Goal: Transaction & Acquisition: Purchase product/service

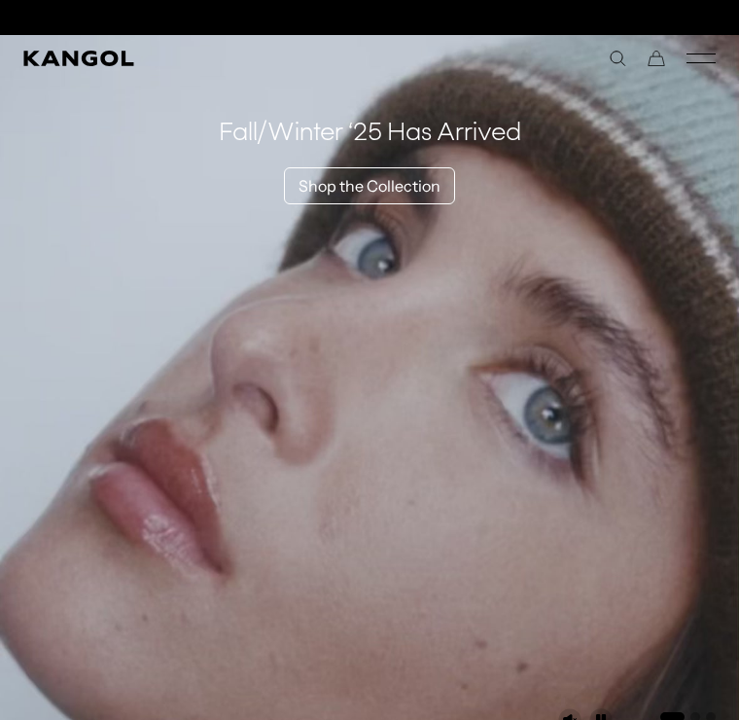
click at [620, 54] on icon "Search here" at bounding box center [618, 59] width 18 height 18
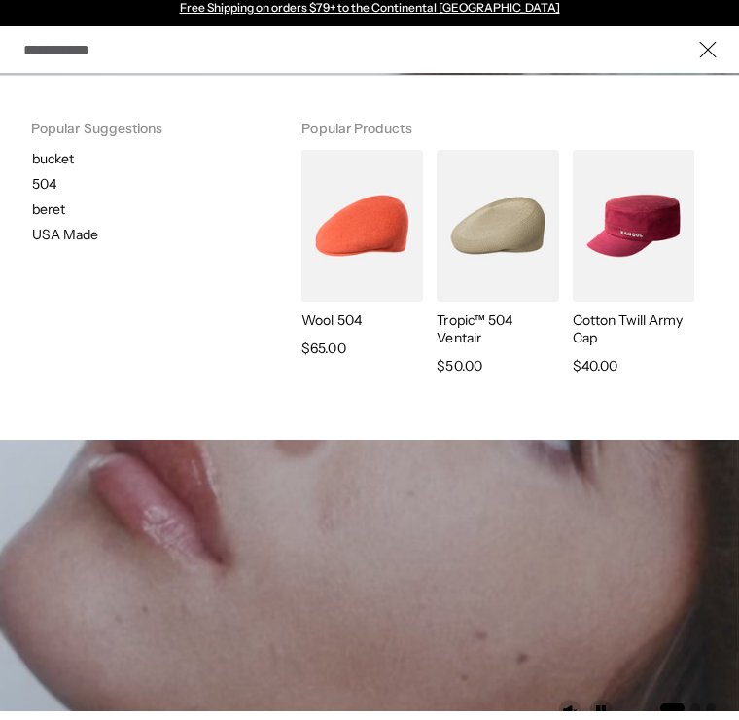
scroll to position [9, 0]
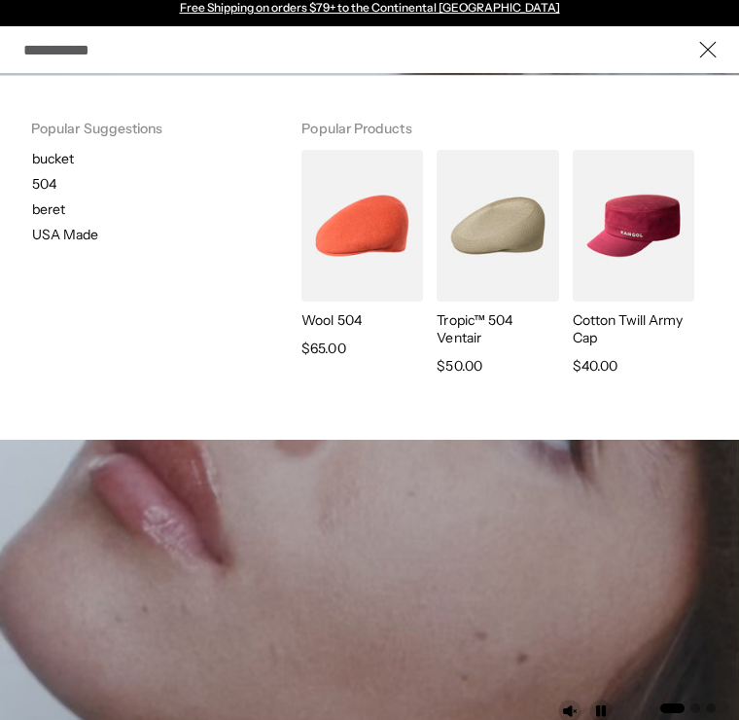
click at [703, 53] on icon "Close" at bounding box center [708, 50] width 18 height 18
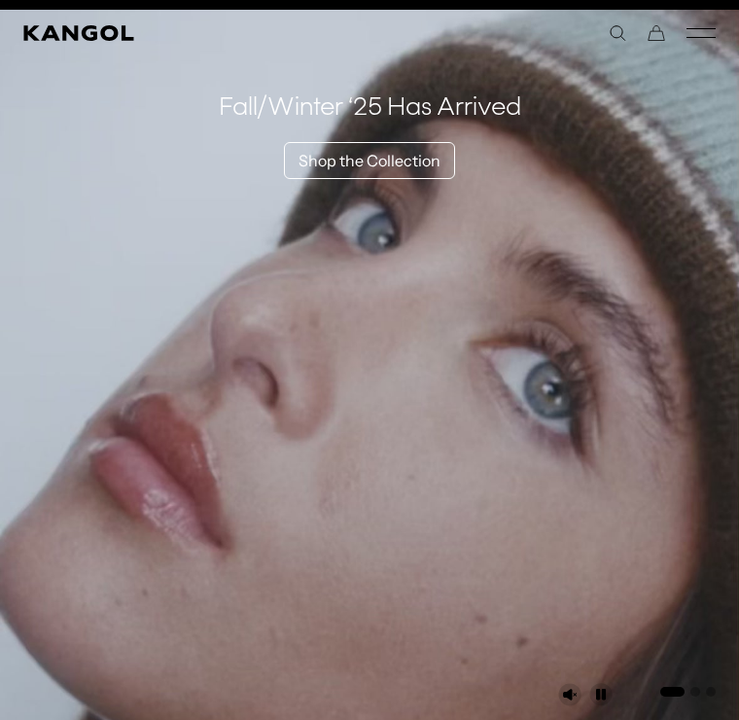
scroll to position [26, 0]
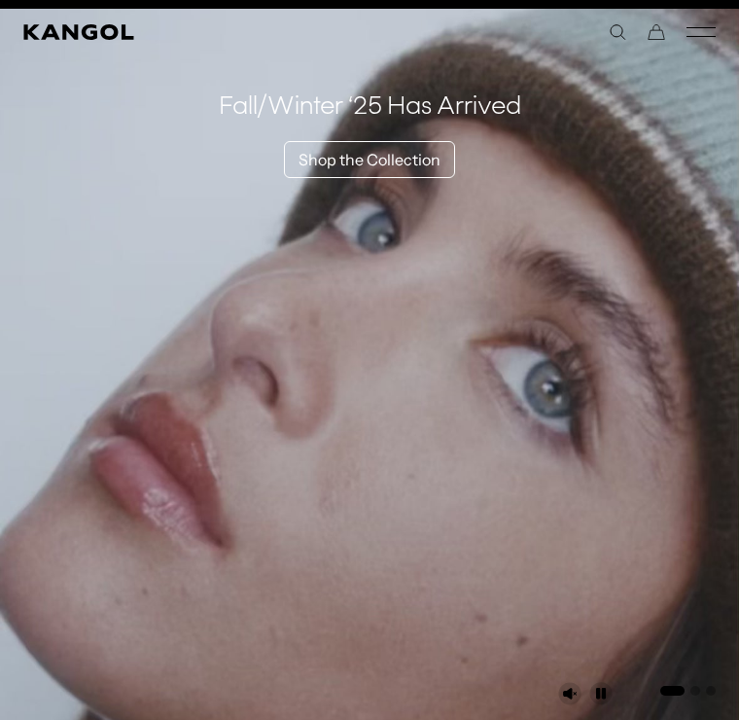
click at [620, 24] on icon "Search here" at bounding box center [618, 32] width 18 height 18
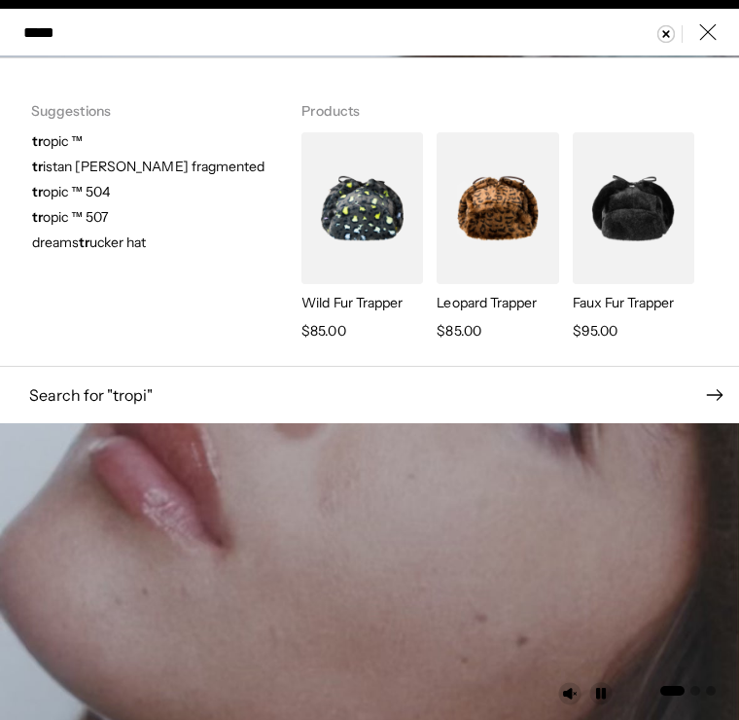
scroll to position [0, 401]
type input "******"
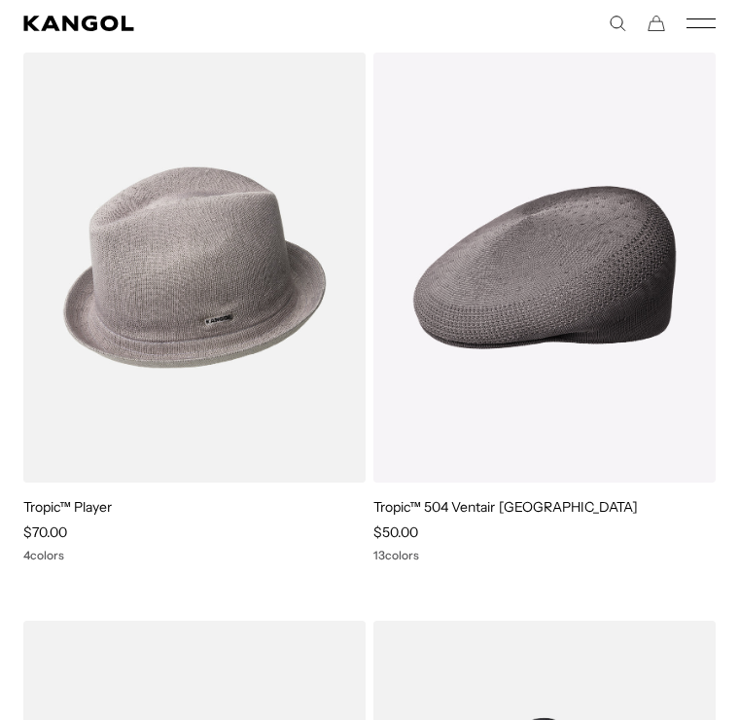
click at [78, 510] on link "Tropic™ Player" at bounding box center [67, 507] width 88 height 18
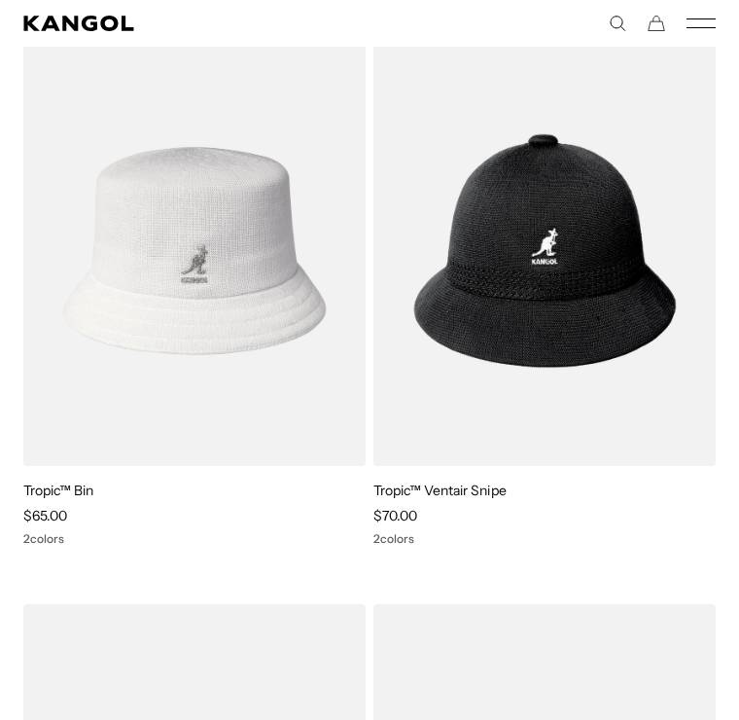
scroll to position [0, 401]
click at [0, 0] on img at bounding box center [0, 0] width 0 height 0
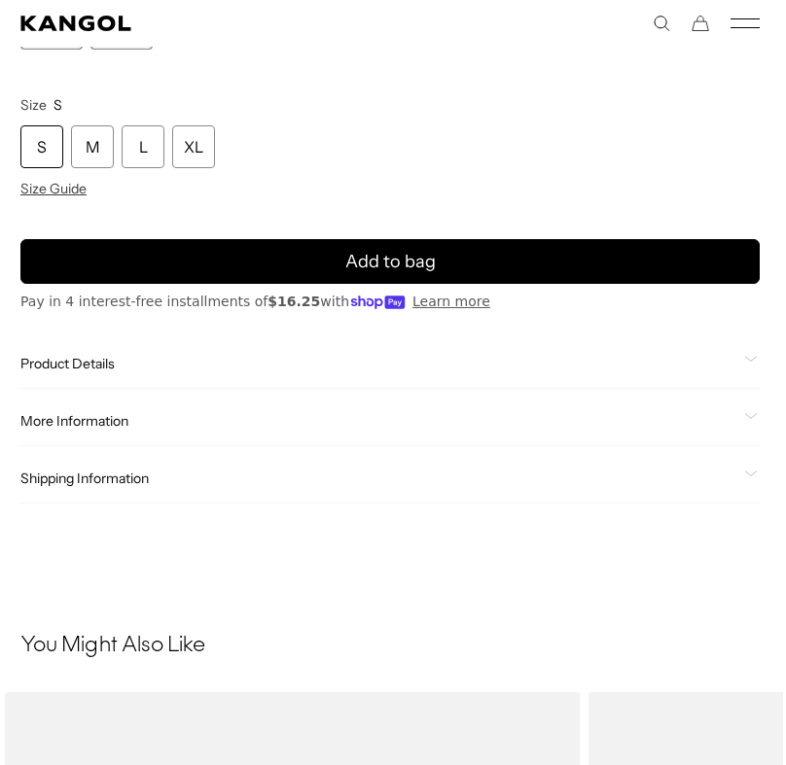
scroll to position [0, 401]
click at [67, 362] on span "Product Details" at bounding box center [378, 364] width 716 height 18
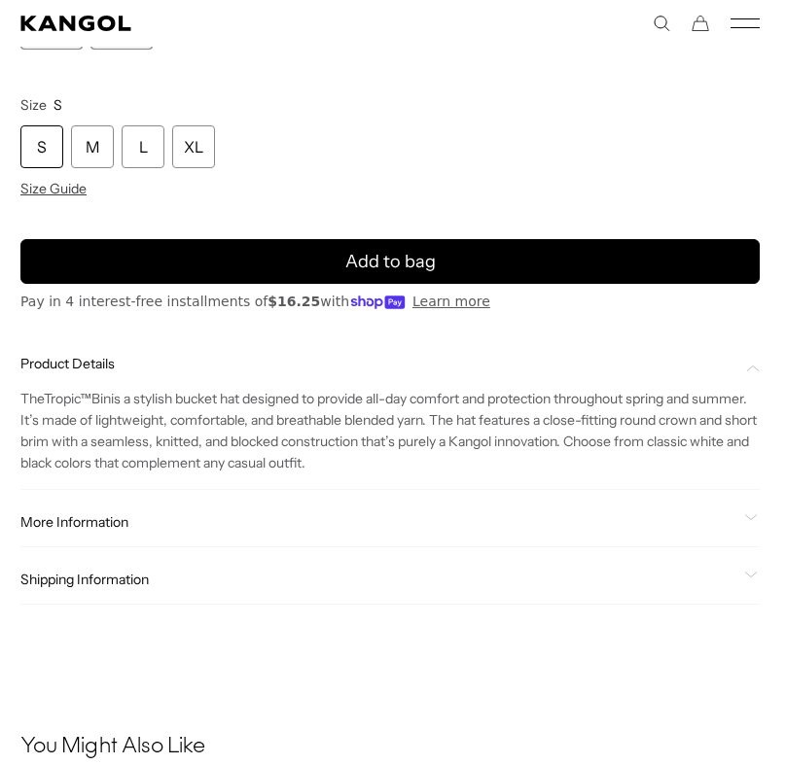
scroll to position [0, 0]
click at [82, 519] on span "More Information" at bounding box center [378, 522] width 716 height 18
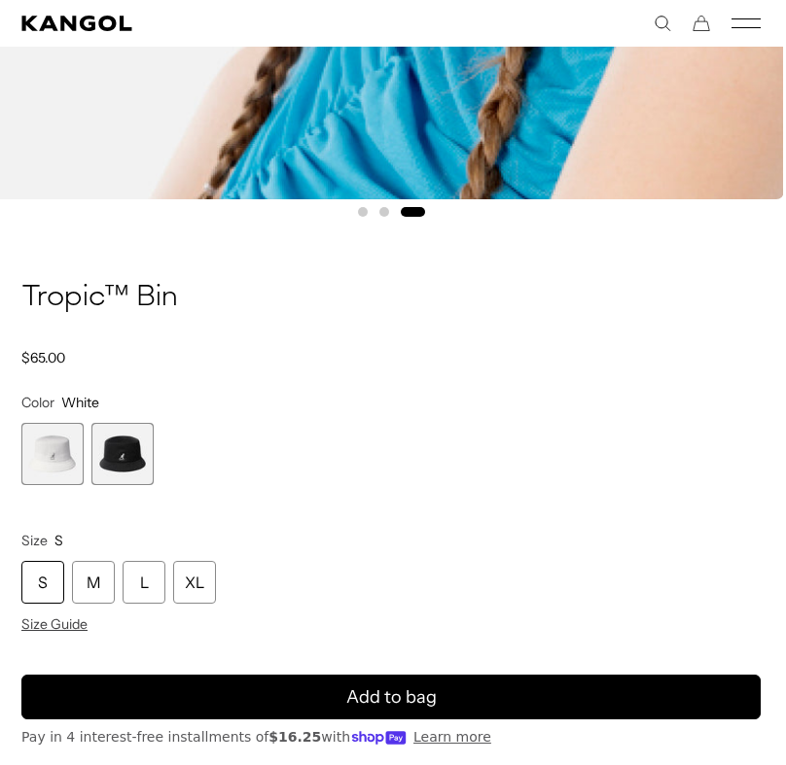
scroll to position [0, 401]
click at [69, 620] on span "Size Guide" at bounding box center [54, 625] width 66 height 18
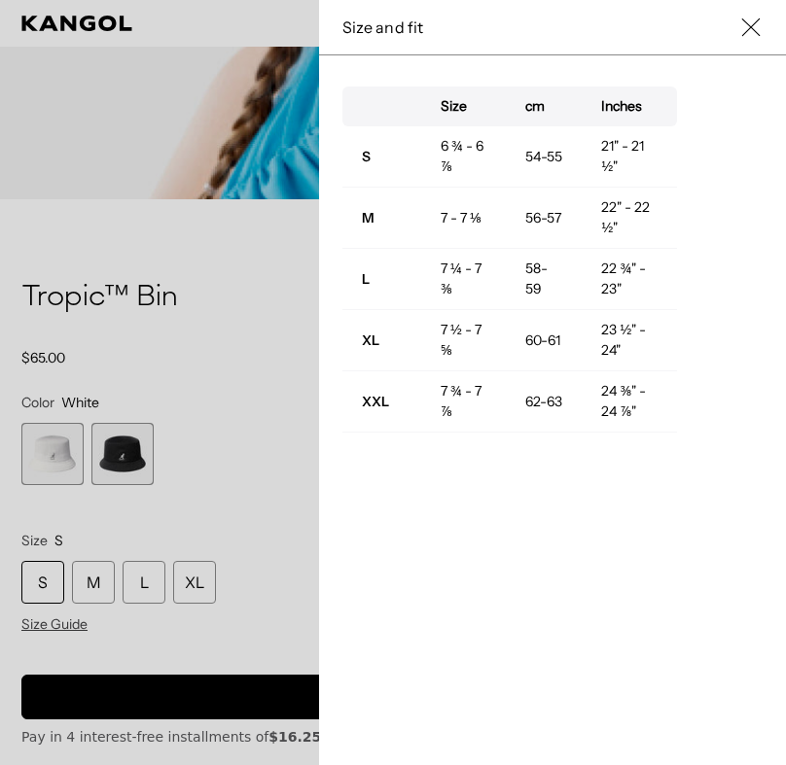
scroll to position [0, 0]
click at [747, 28] on icon at bounding box center [750, 27] width 19 height 19
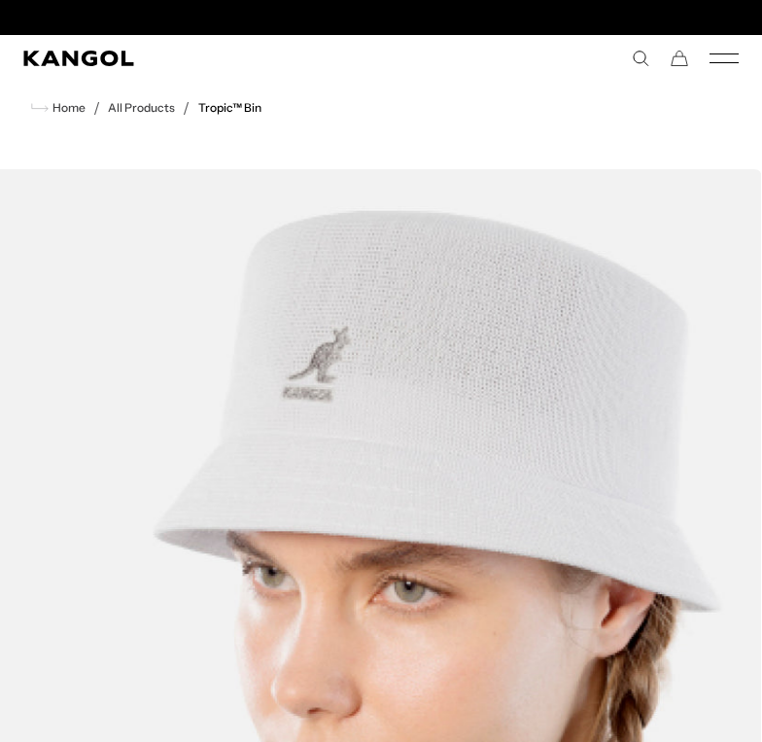
scroll to position [0, 401]
